Goal: Transaction & Acquisition: Book appointment/travel/reservation

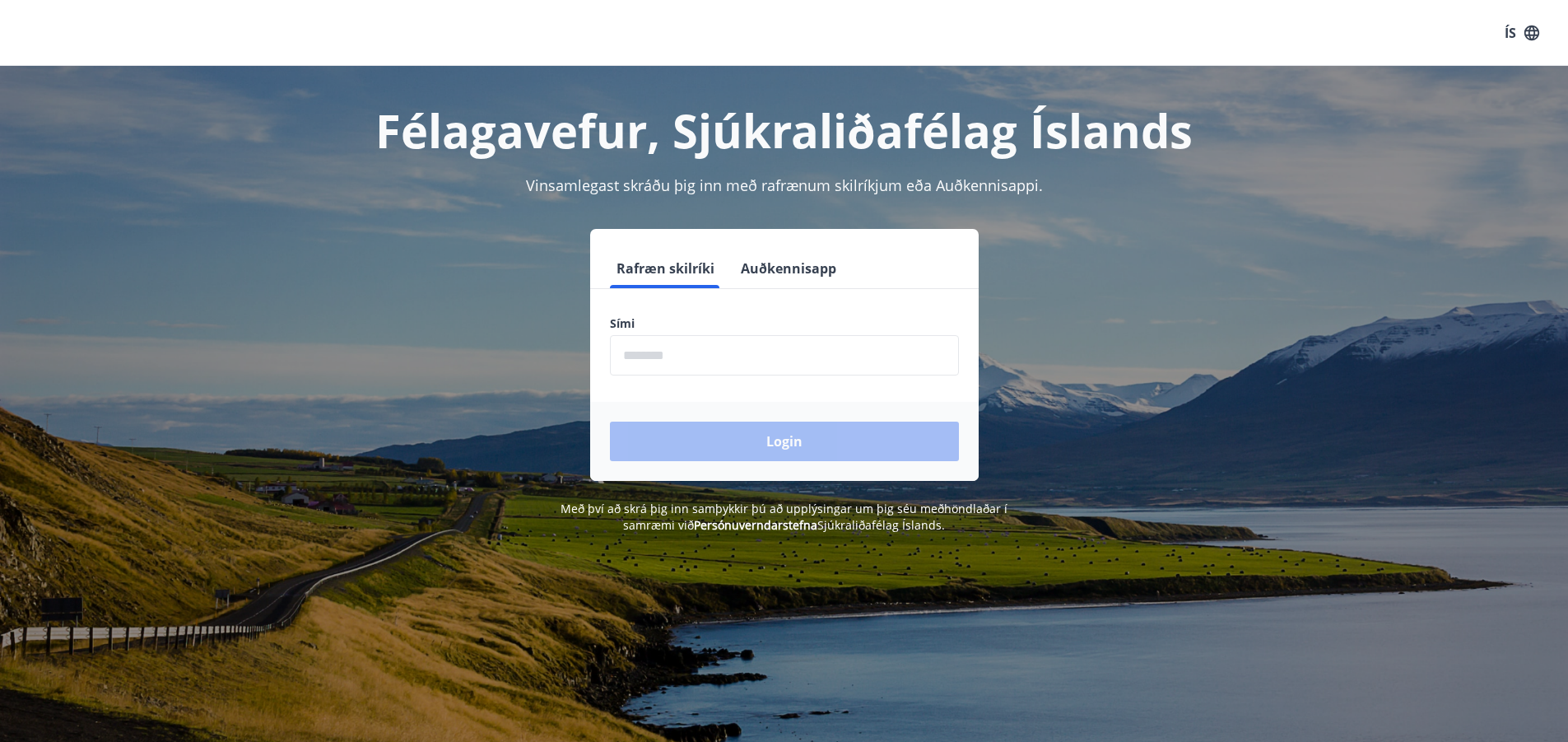
click at [644, 352] on input "phone" at bounding box center [784, 356] width 349 height 41
type input "********"
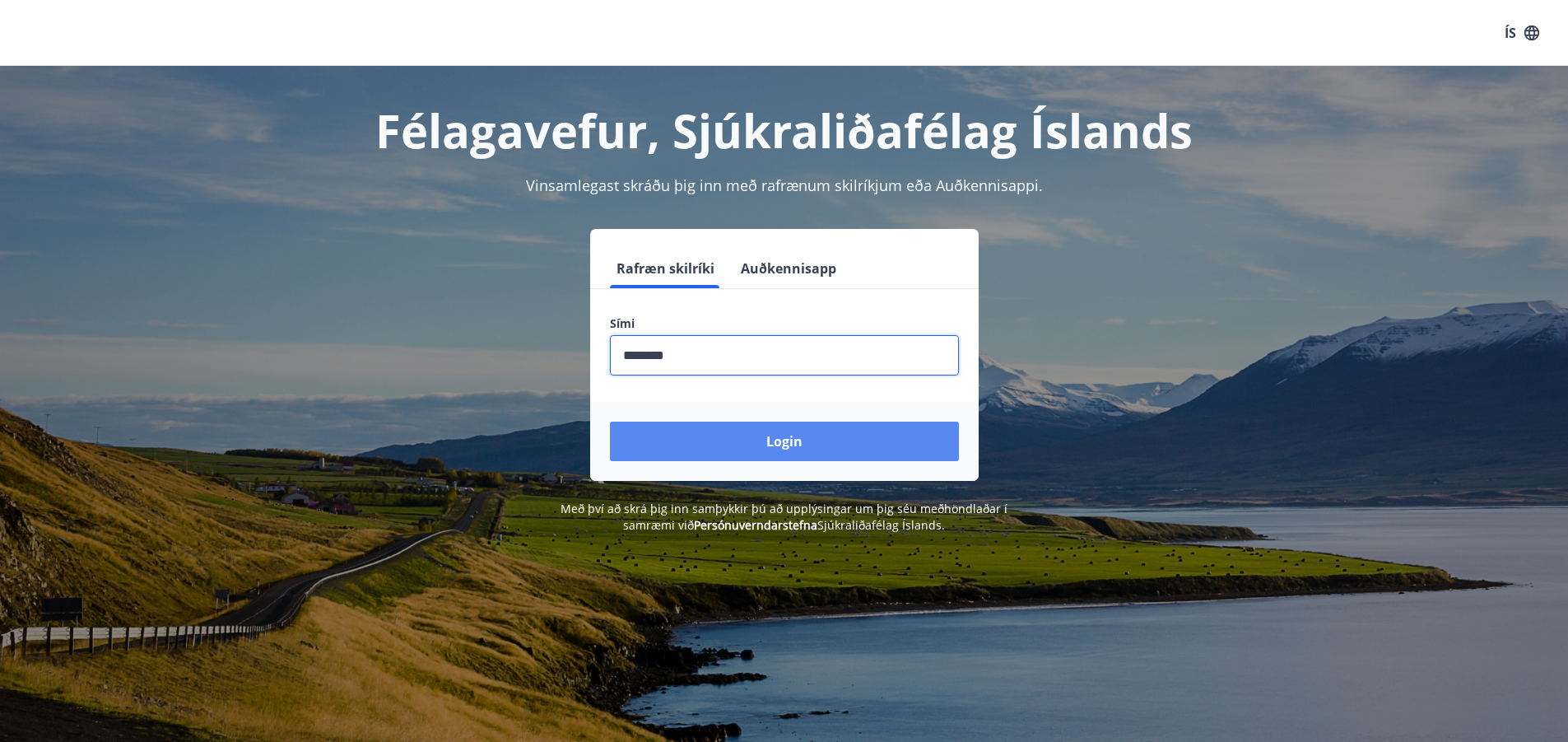
click at [721, 434] on button "Login" at bounding box center [784, 441] width 349 height 40
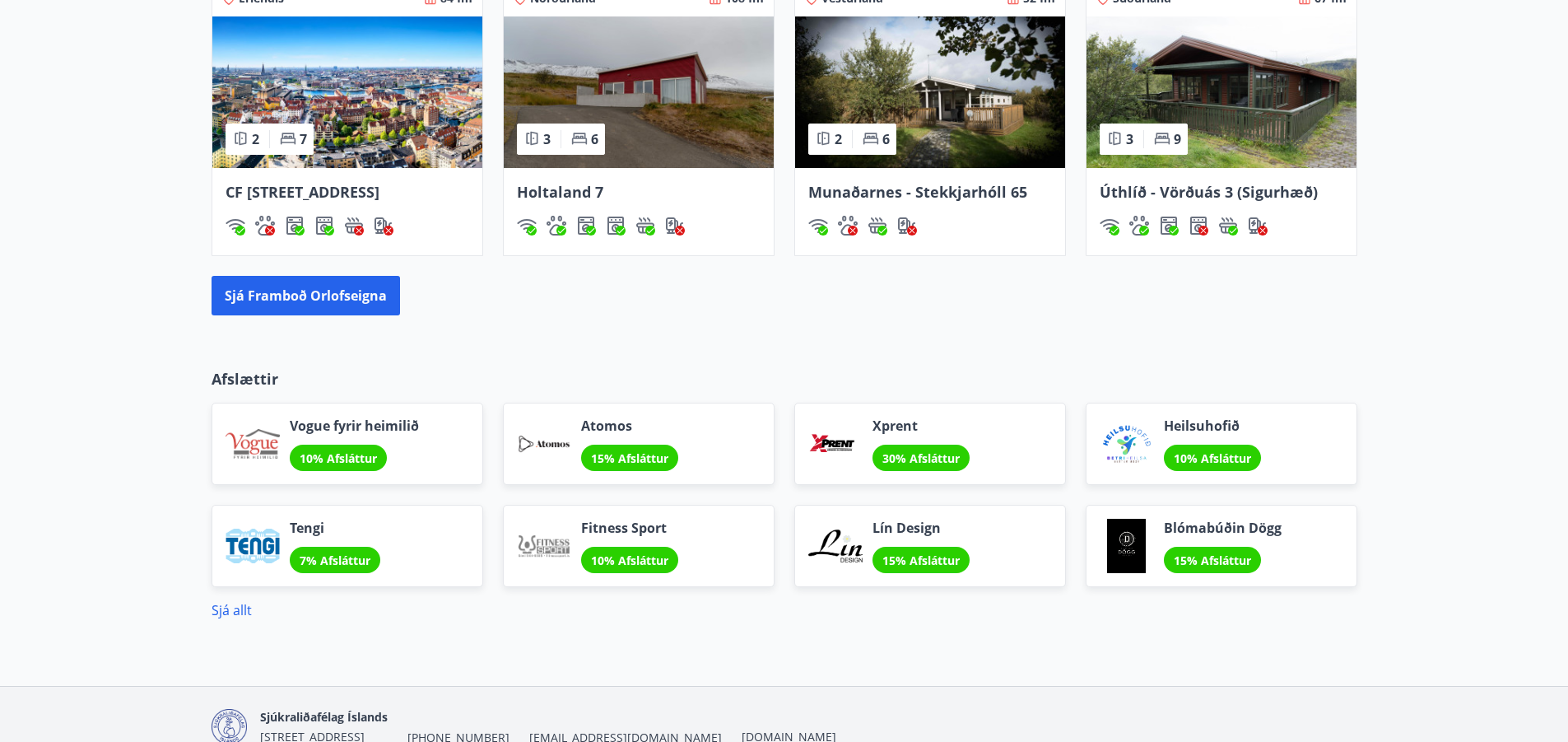
scroll to position [1235, 0]
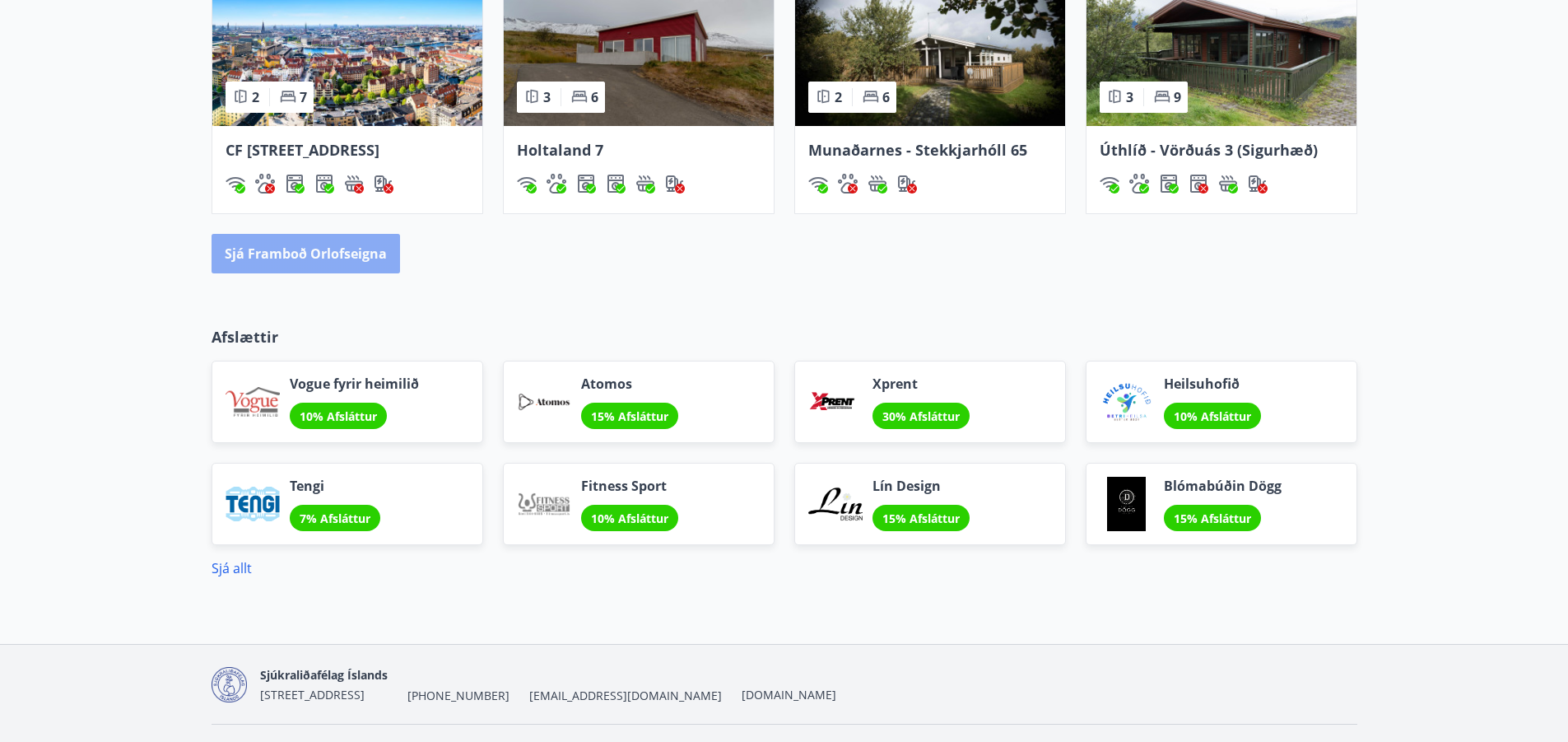
click at [357, 274] on button "Sjá framboð orlofseigna" at bounding box center [306, 253] width 188 height 40
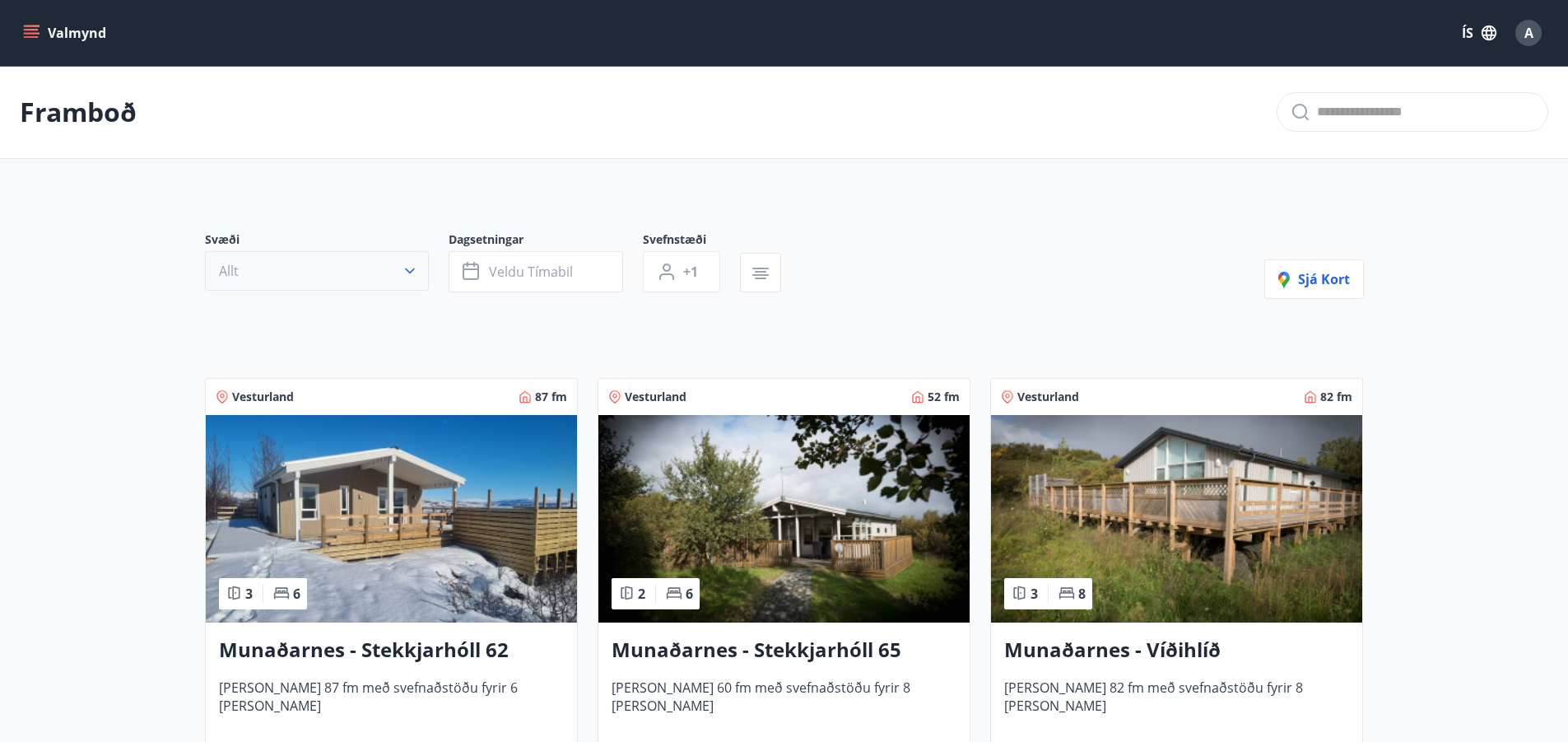
click at [412, 273] on icon "button" at bounding box center [410, 271] width 17 height 17
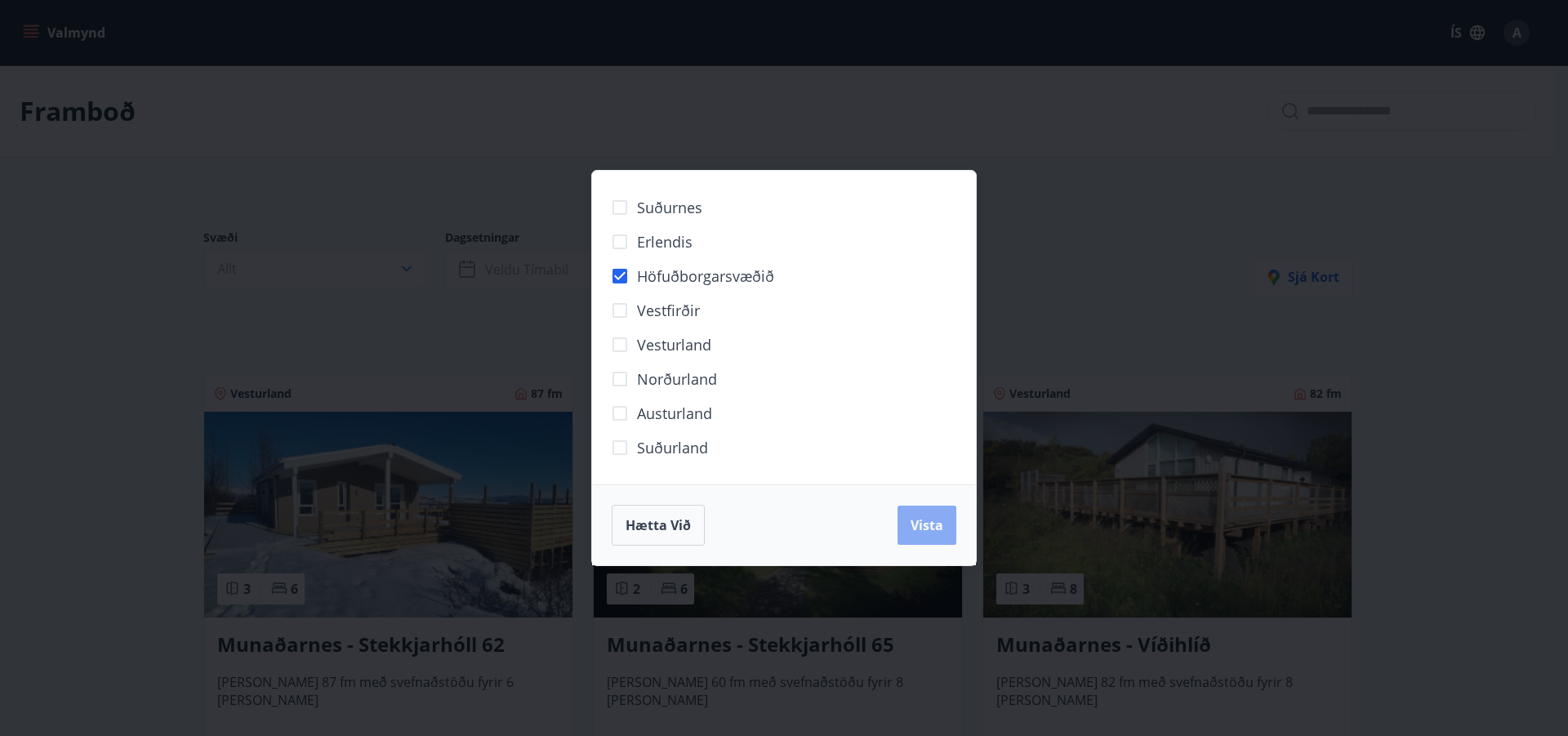
click at [924, 528] on span "Vista" at bounding box center [927, 525] width 33 height 18
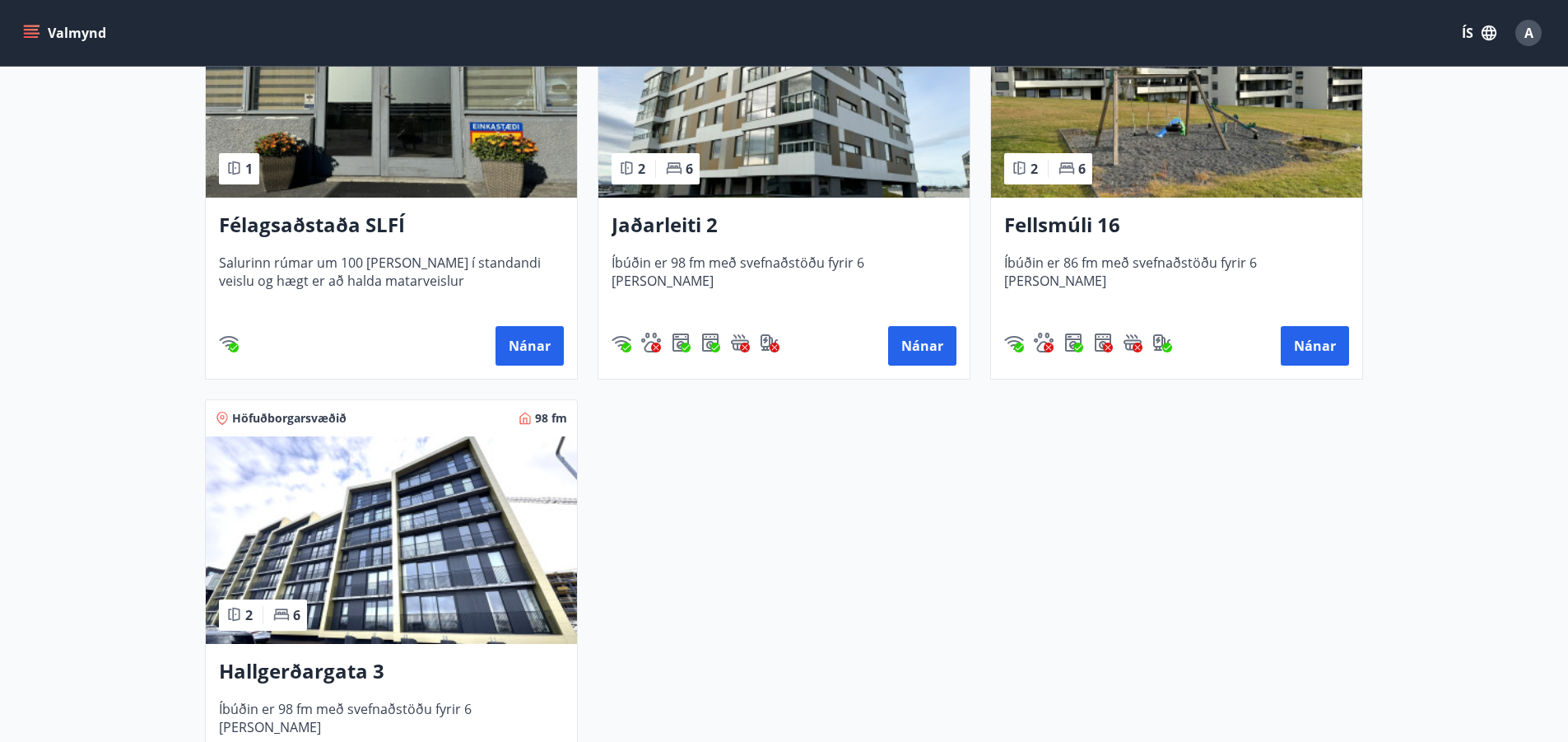
scroll to position [494, 0]
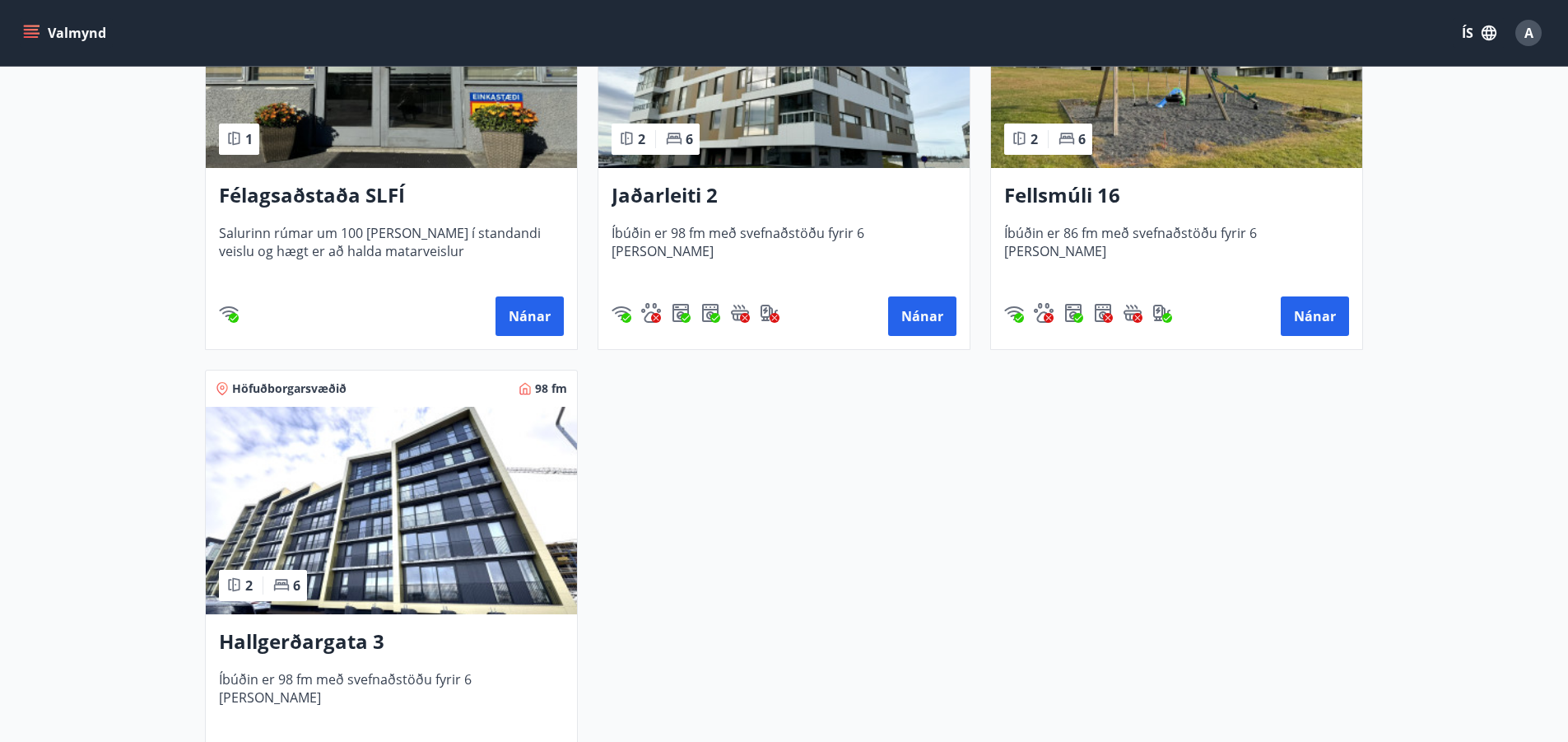
click at [326, 639] on h3 "Hallgerðargata 3" at bounding box center [391, 642] width 344 height 30
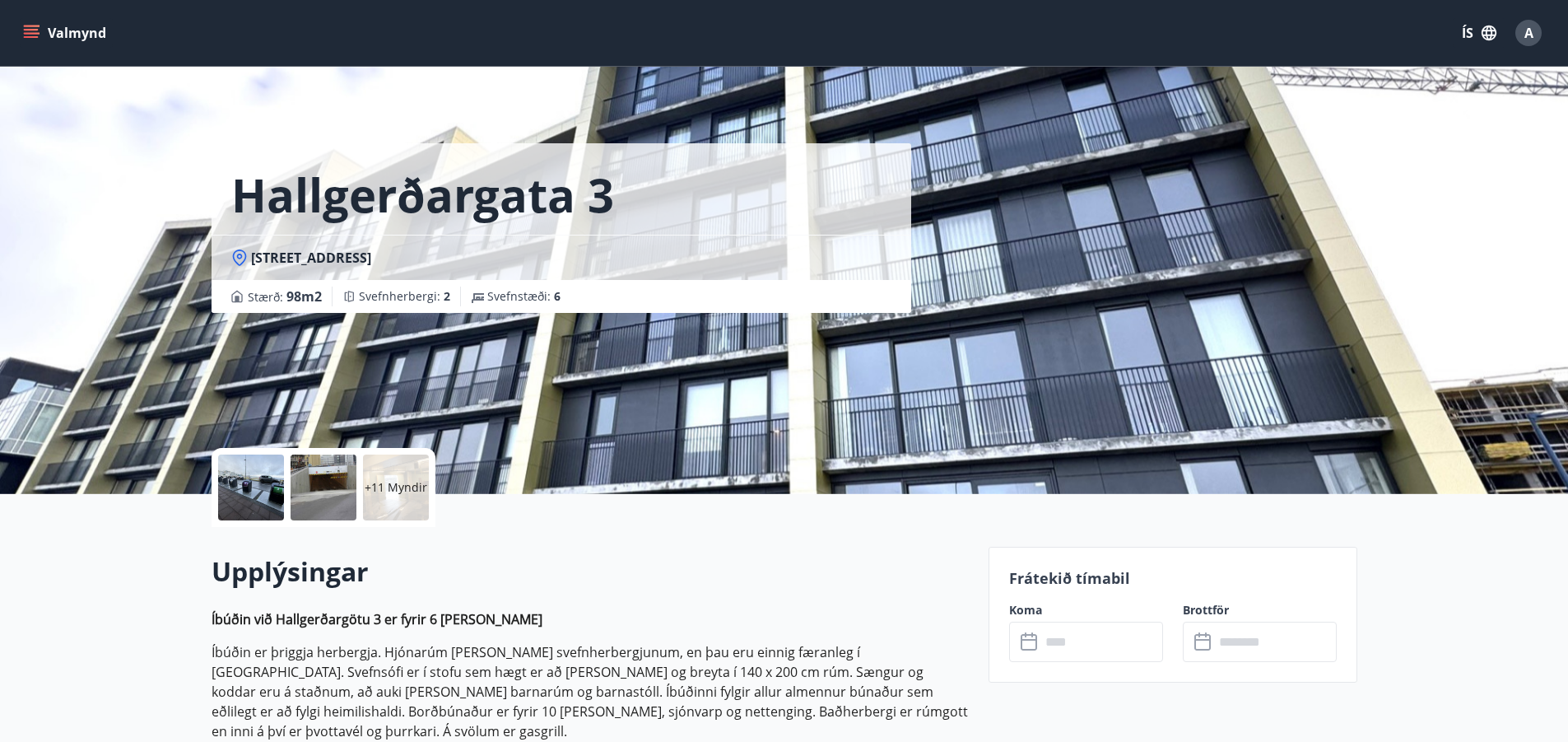
click at [1022, 612] on label "Koma" at bounding box center [1086, 611] width 154 height 17
click at [1026, 643] on icon at bounding box center [1030, 641] width 19 height 19
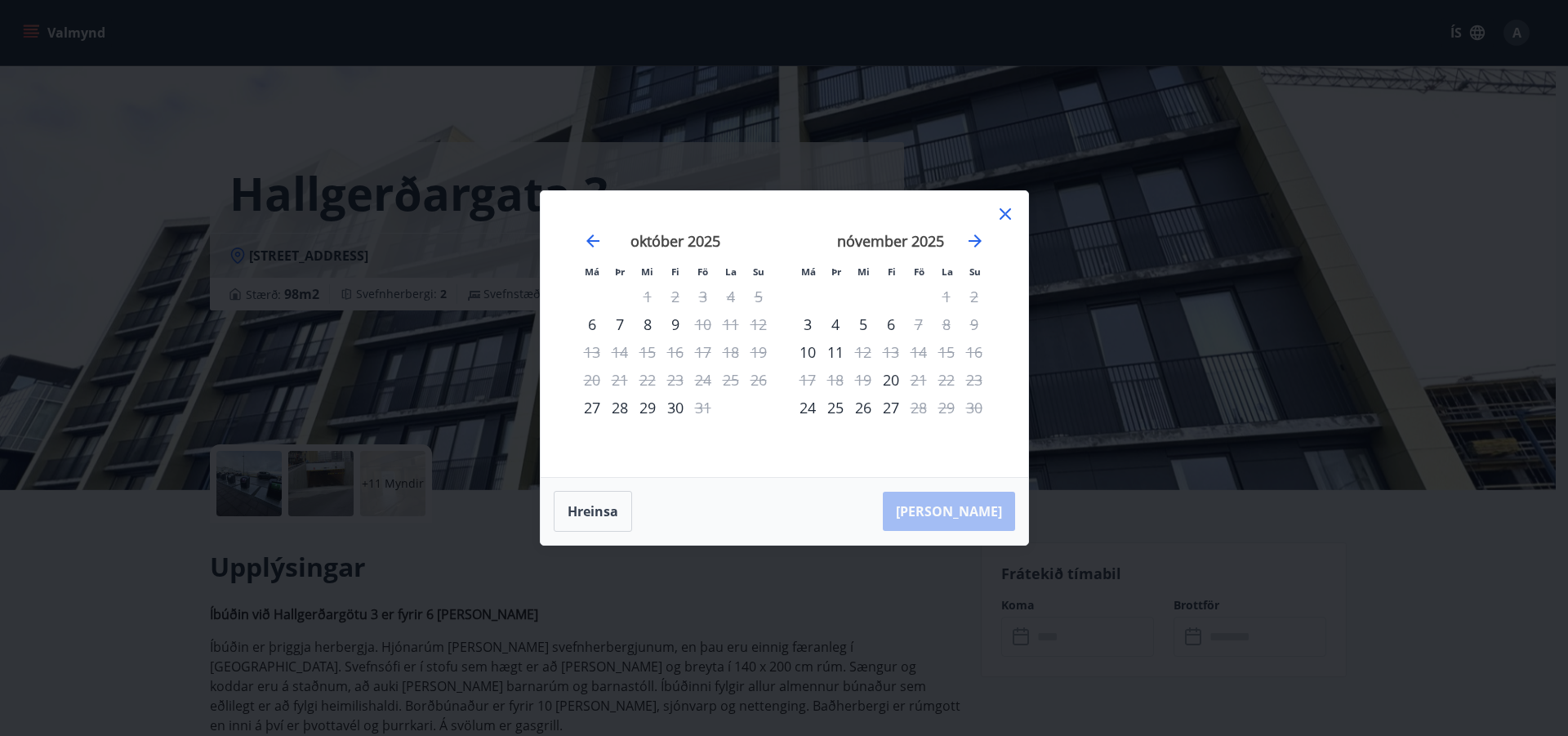
click at [1004, 210] on icon at bounding box center [1004, 214] width 19 height 19
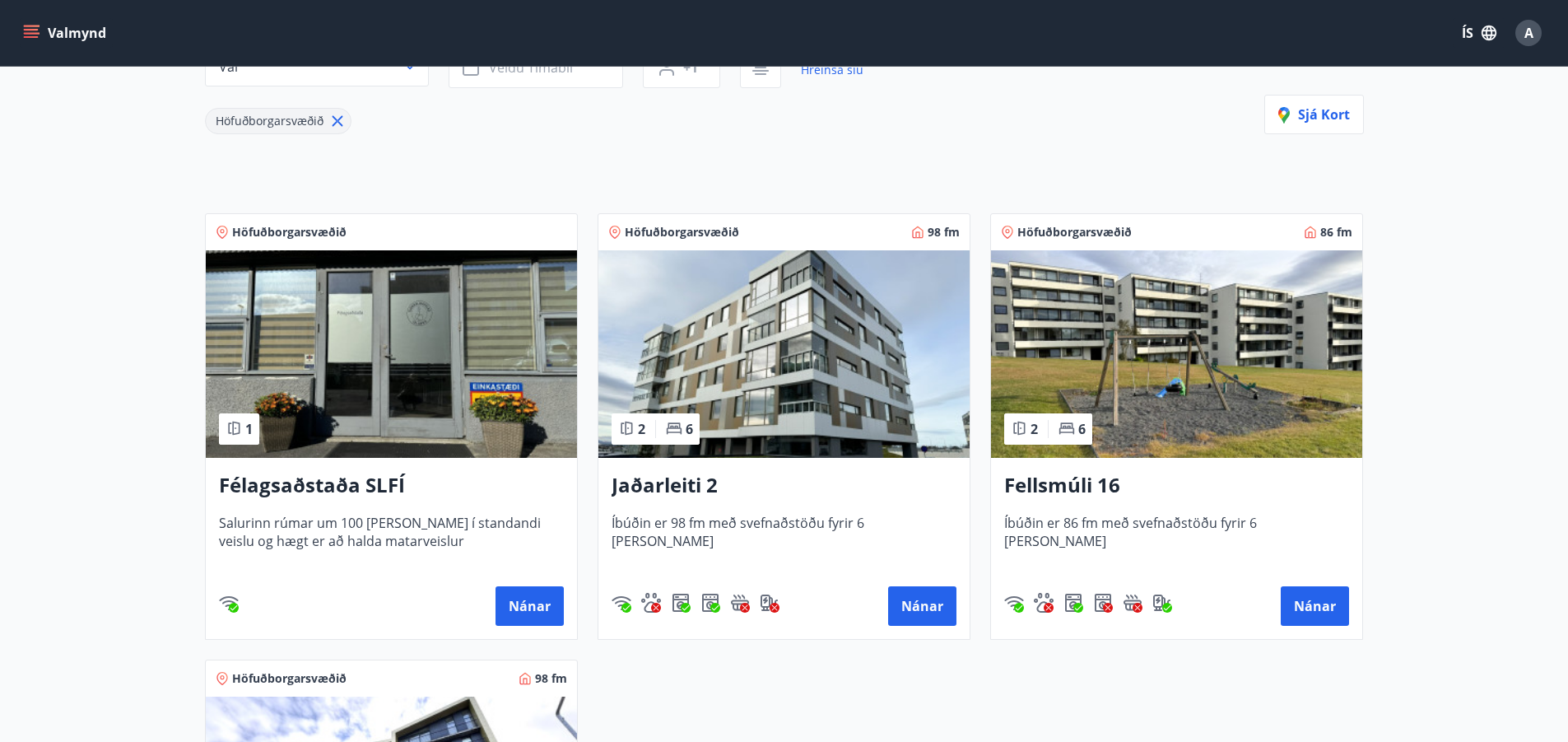
scroll to position [247, 0]
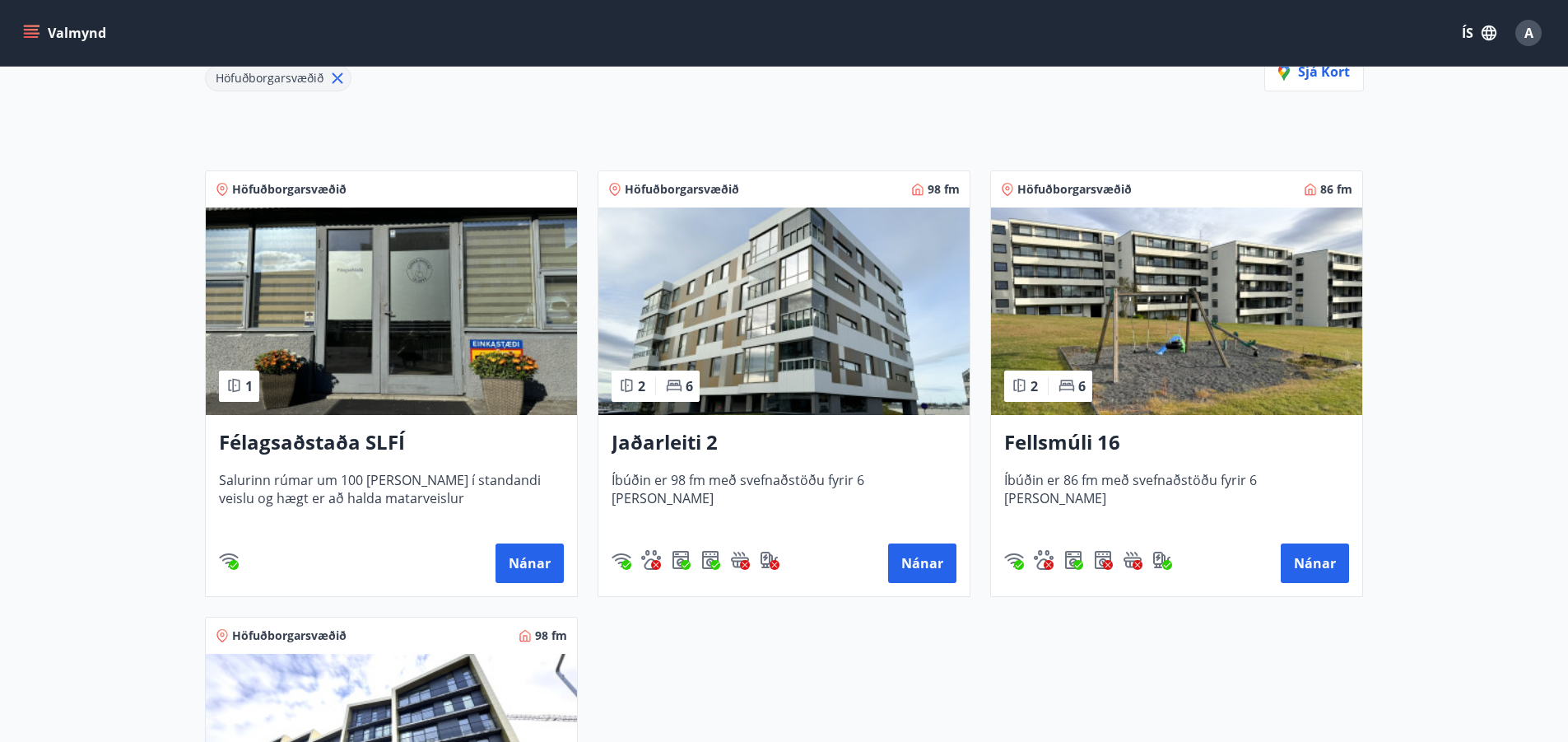
click at [690, 445] on h3 "Jaðarleiti 2" at bounding box center [783, 443] width 344 height 30
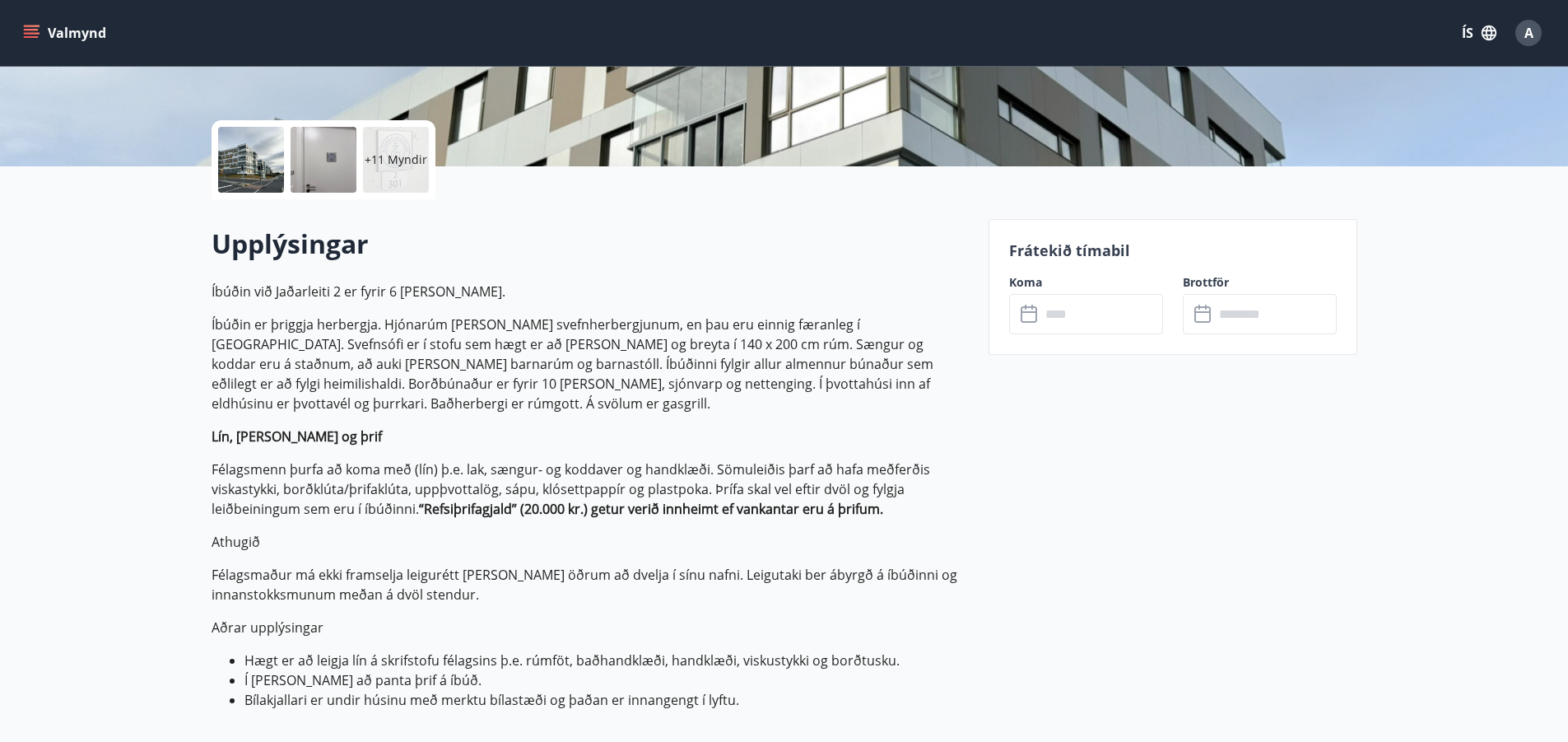
scroll to position [330, 0]
click at [1026, 315] on icon at bounding box center [1030, 312] width 19 height 19
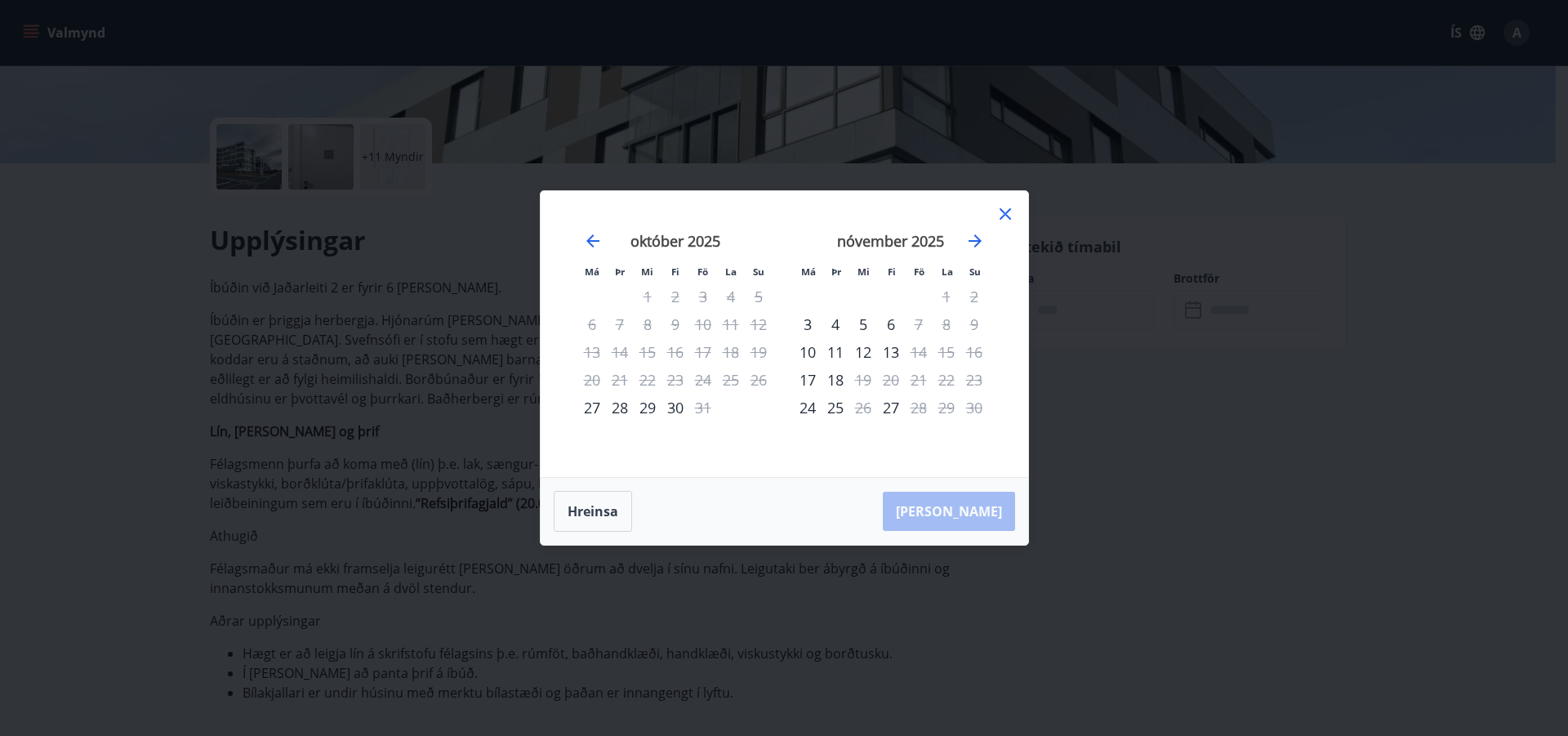
drag, startPoint x: 1006, startPoint y: 213, endPoint x: 1006, endPoint y: 222, distance: 9.0
click at [1006, 214] on icon at bounding box center [1005, 214] width 11 height 11
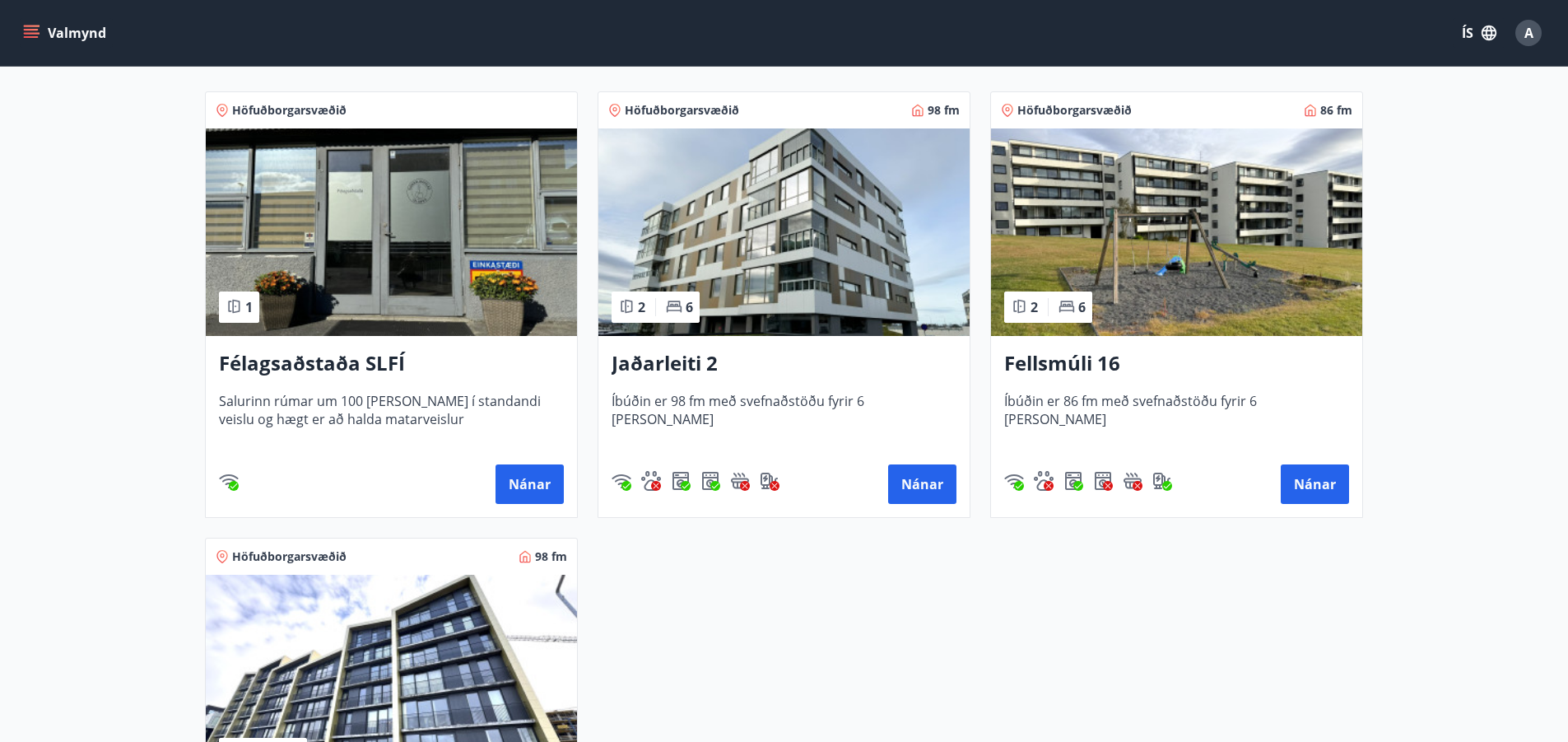
scroll to position [330, 0]
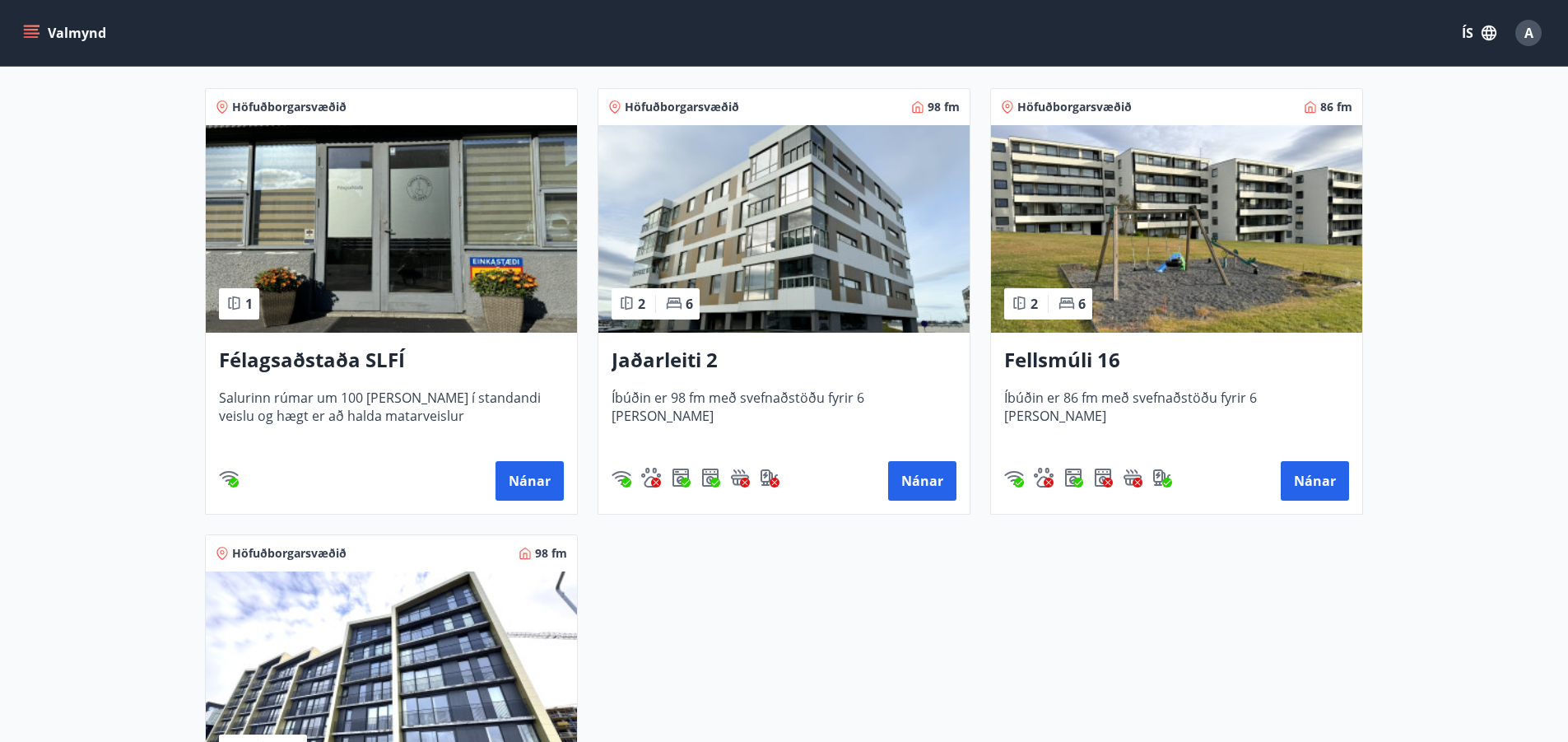
click at [1070, 365] on h3 "Fellsmúli 16" at bounding box center [1176, 360] width 344 height 30
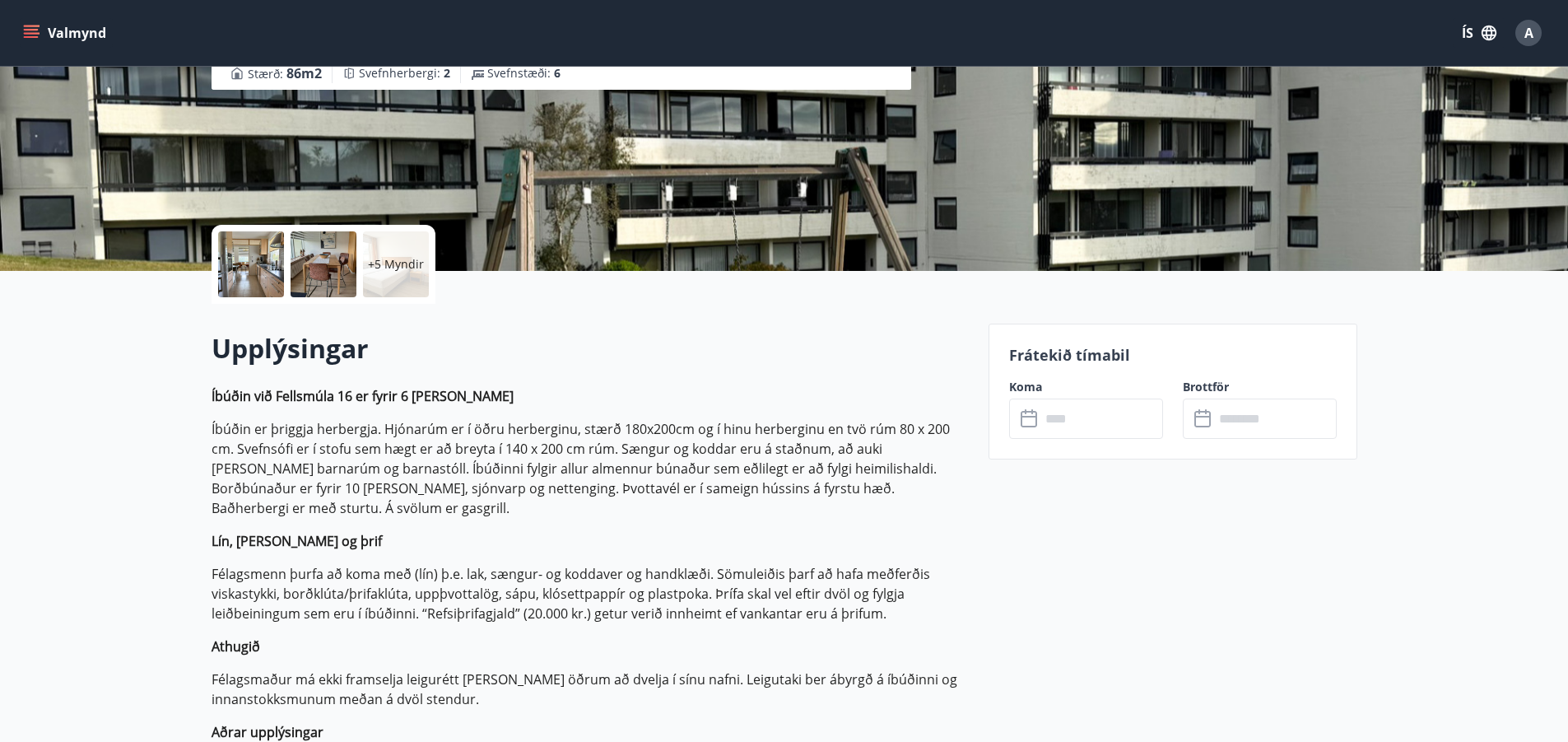
scroll to position [247, 0]
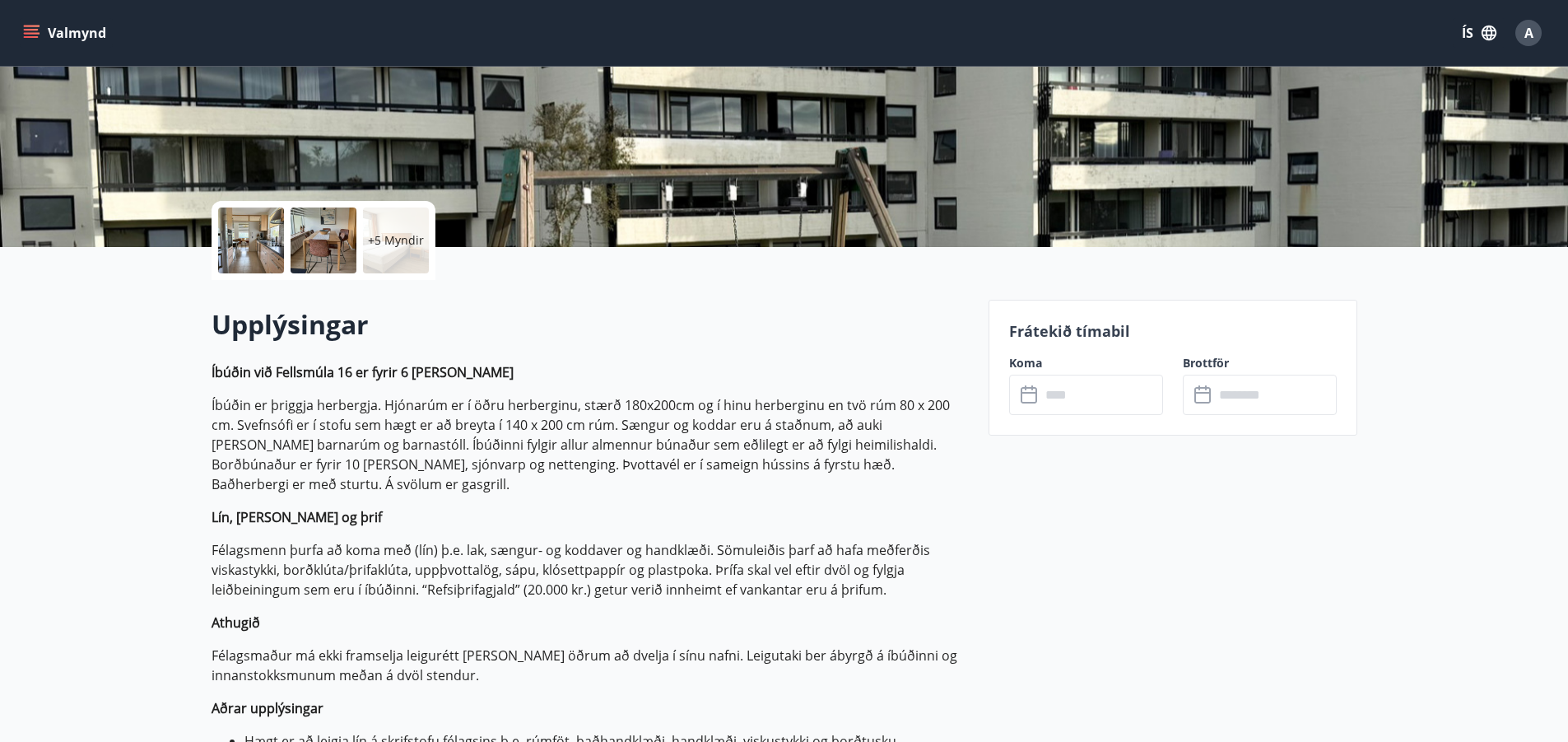
click at [1026, 397] on icon at bounding box center [1030, 395] width 19 height 19
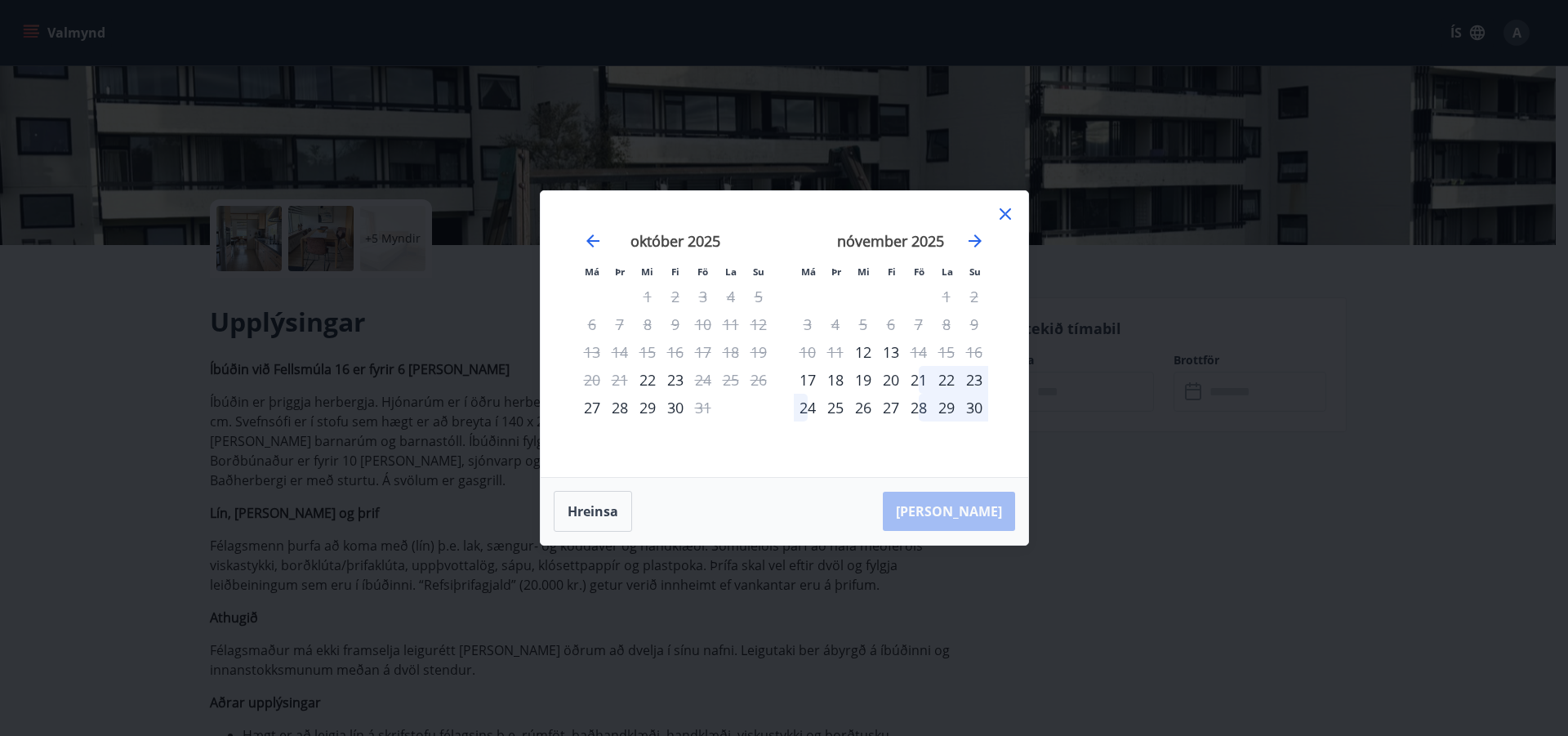
click at [1010, 212] on icon at bounding box center [1004, 214] width 19 height 19
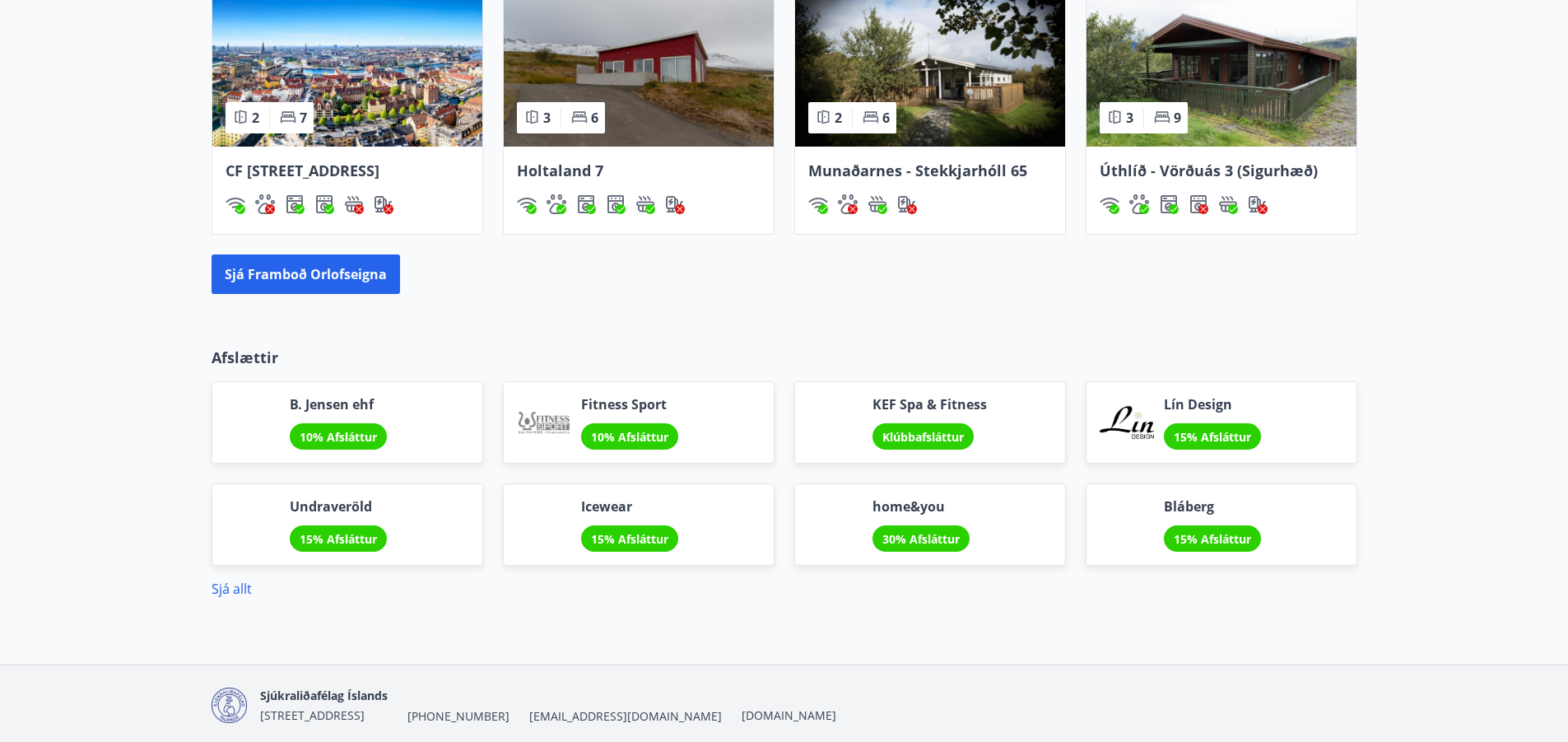
scroll to position [1132, 0]
